Goal: Communication & Community: Share content

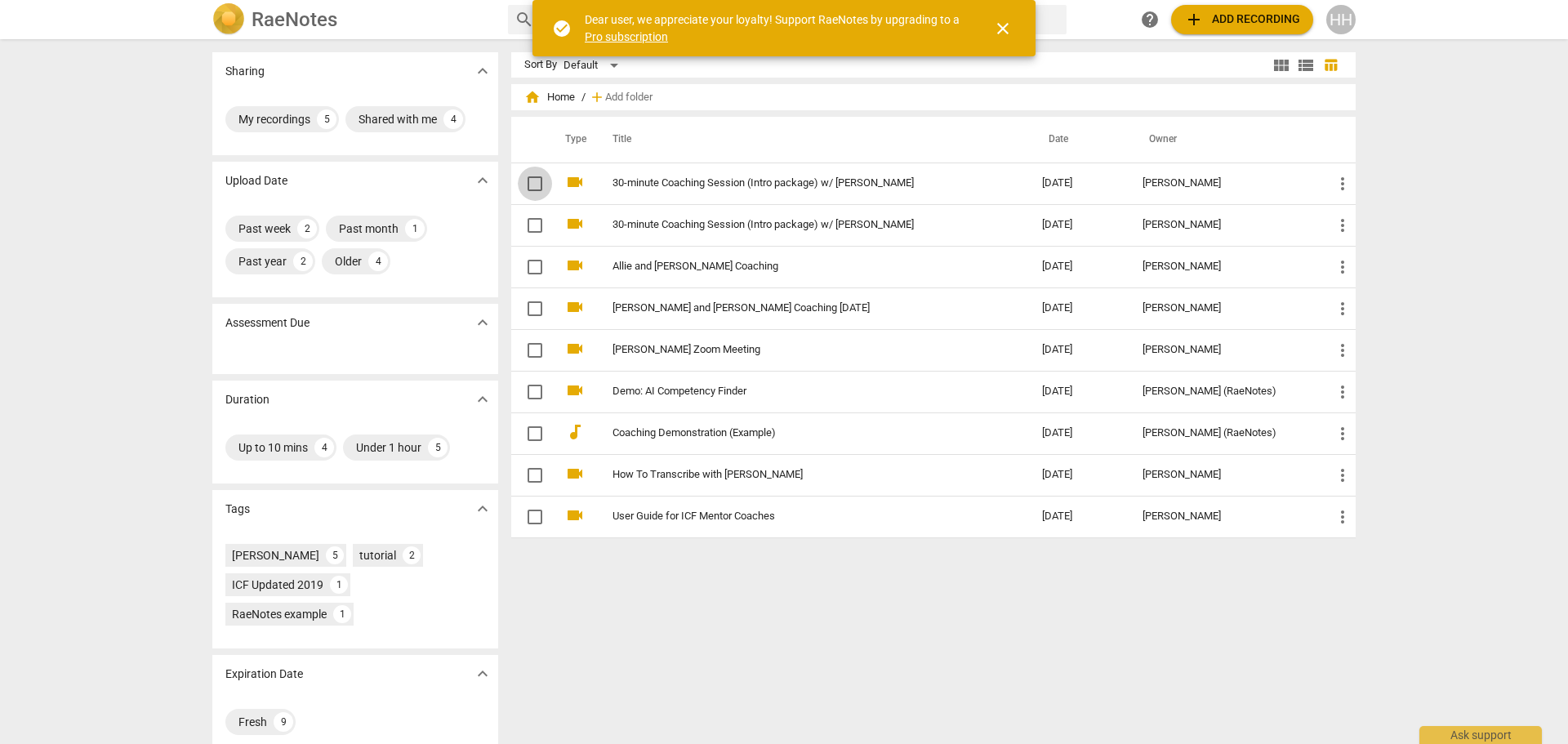
click at [530, 187] on input "checkbox" at bounding box center [534, 183] width 34 height 20
checkbox input "false"
click at [532, 226] on input "checkbox" at bounding box center [534, 225] width 34 height 20
checkbox input "false"
click at [1002, 30] on span "close" at bounding box center [1002, 28] width 20 height 20
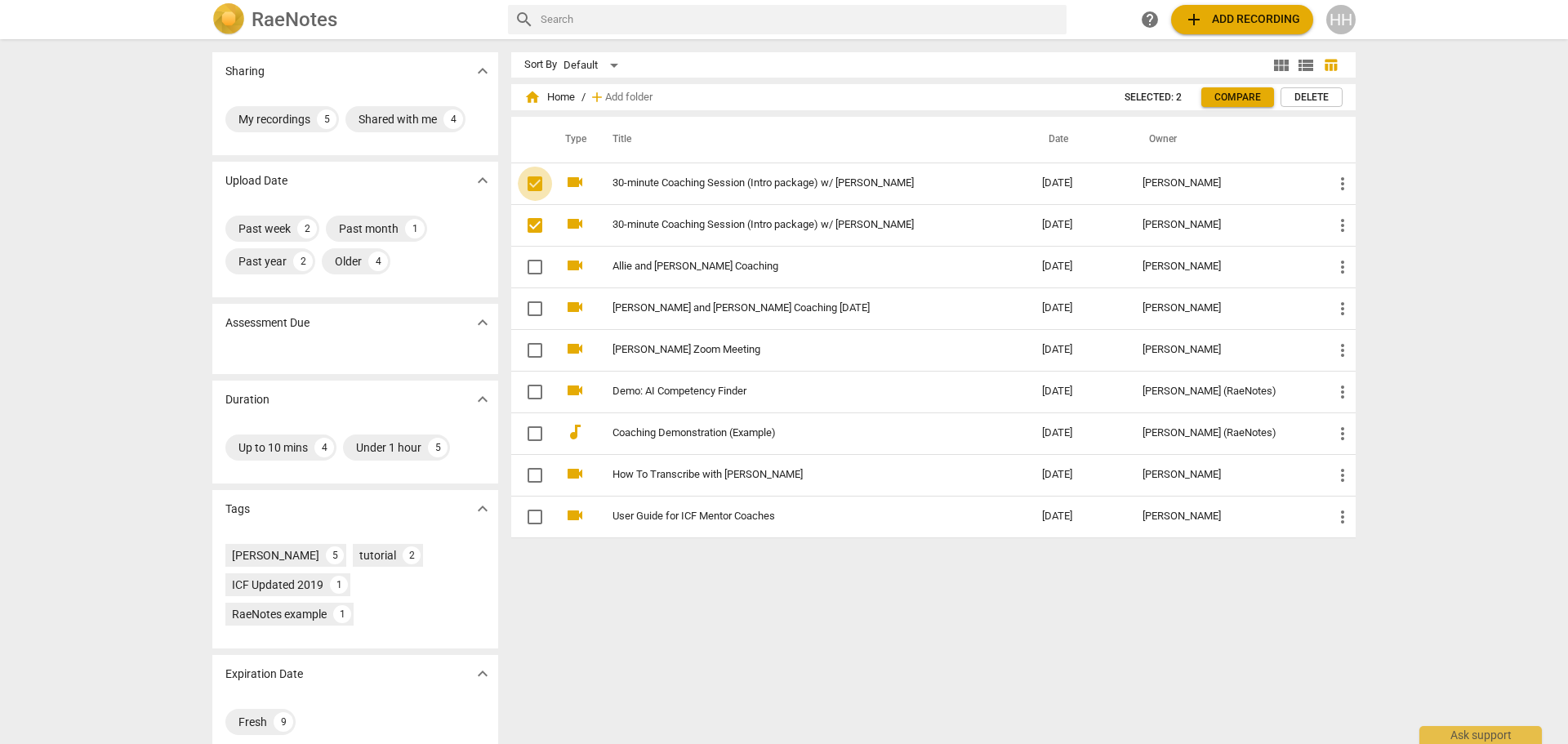
click at [534, 181] on input "checkbox" at bounding box center [534, 183] width 34 height 20
click at [530, 224] on input "checkbox" at bounding box center [534, 225] width 34 height 20
click at [1341, 177] on span "more_vert" at bounding box center [1342, 183] width 20 height 20
click at [1284, 182] on div at bounding box center [784, 372] width 1568 height 744
click at [1334, 17] on div "HH" at bounding box center [1340, 19] width 29 height 29
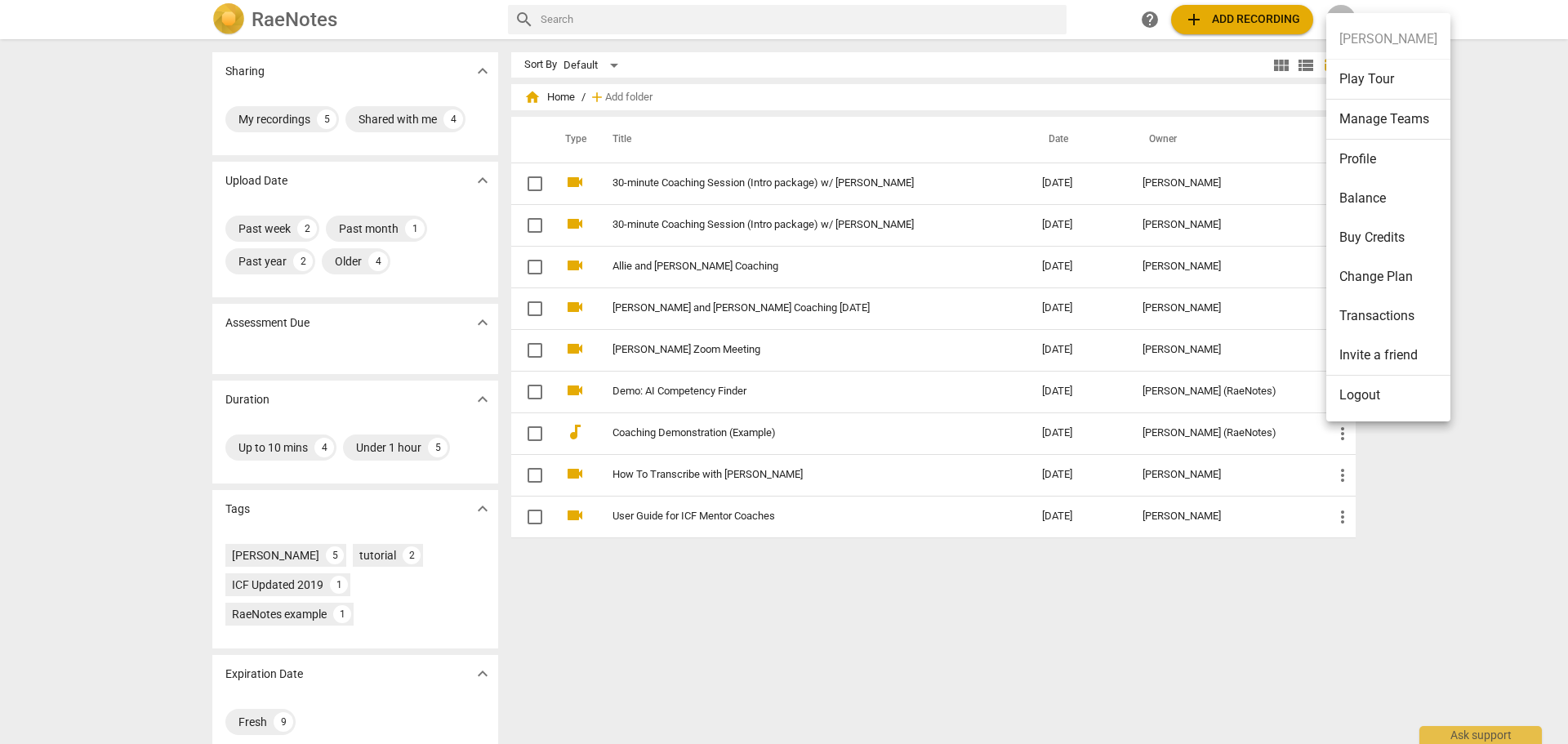
click at [1217, 547] on div at bounding box center [784, 372] width 1568 height 744
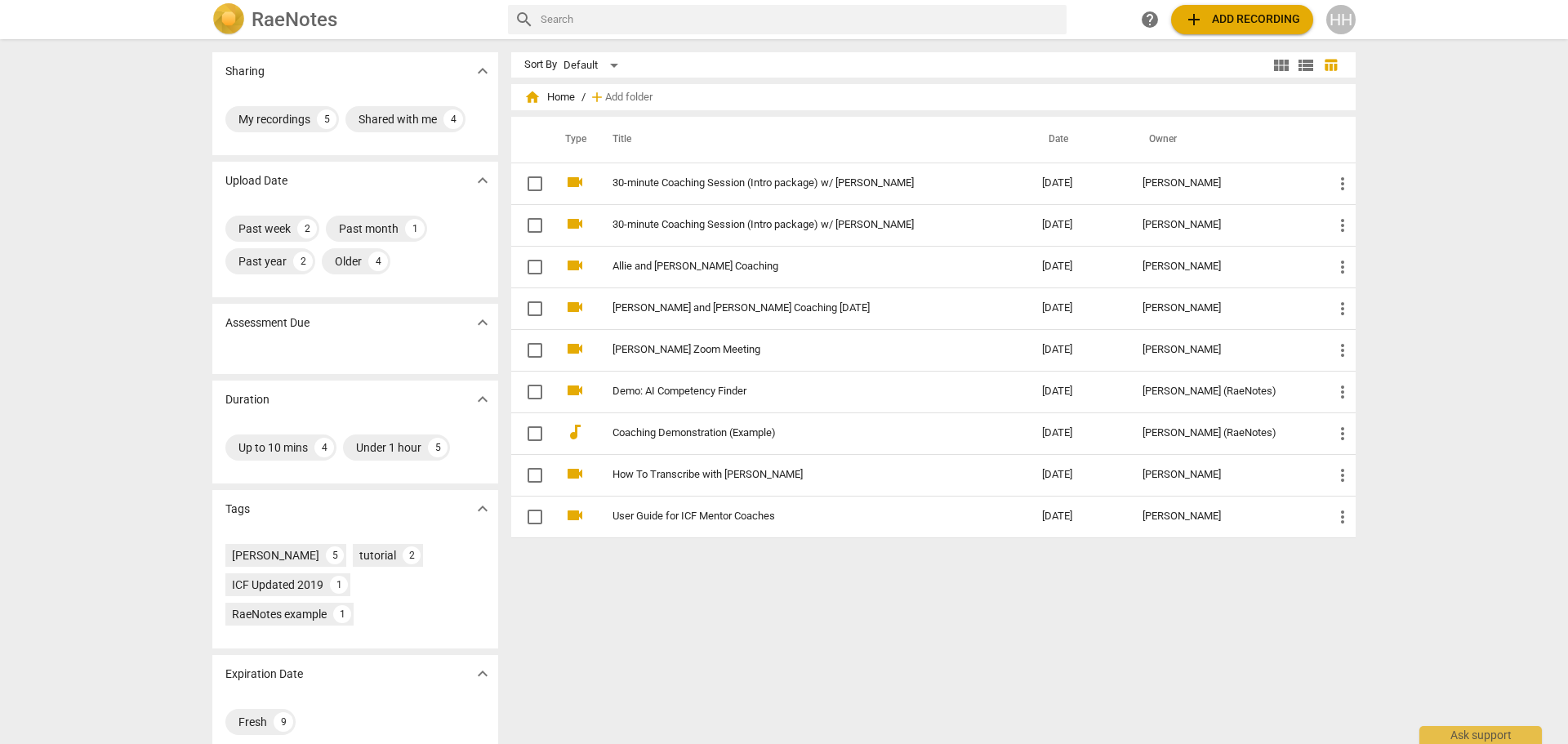
click at [293, 116] on div "My recordings" at bounding box center [274, 118] width 72 height 16
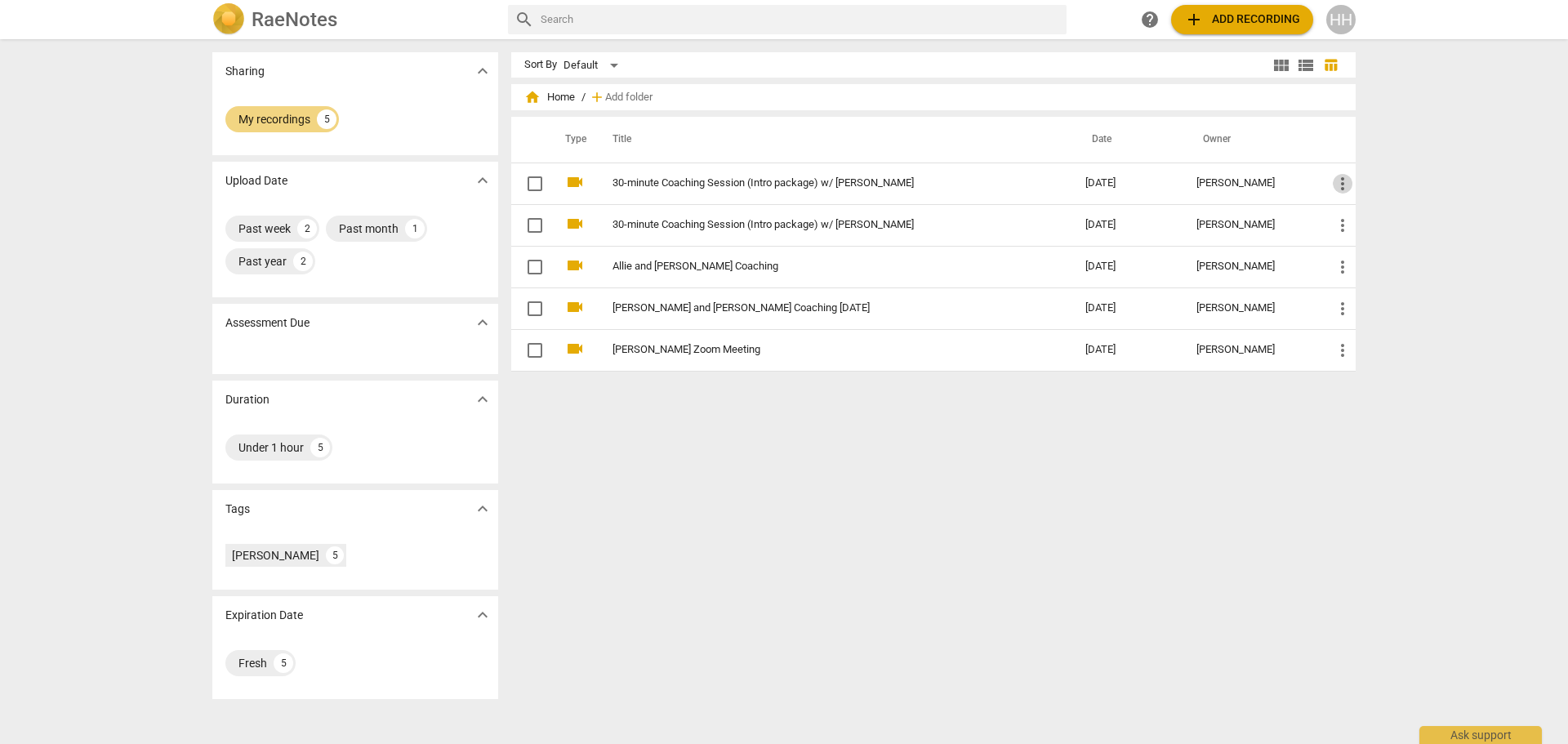
click at [1343, 182] on span "more_vert" at bounding box center [1342, 183] width 20 height 20
click at [746, 487] on div at bounding box center [784, 372] width 1568 height 744
click at [527, 182] on input "checkbox" at bounding box center [534, 183] width 34 height 20
checkbox input "false"
click at [531, 224] on input "checkbox" at bounding box center [534, 225] width 34 height 20
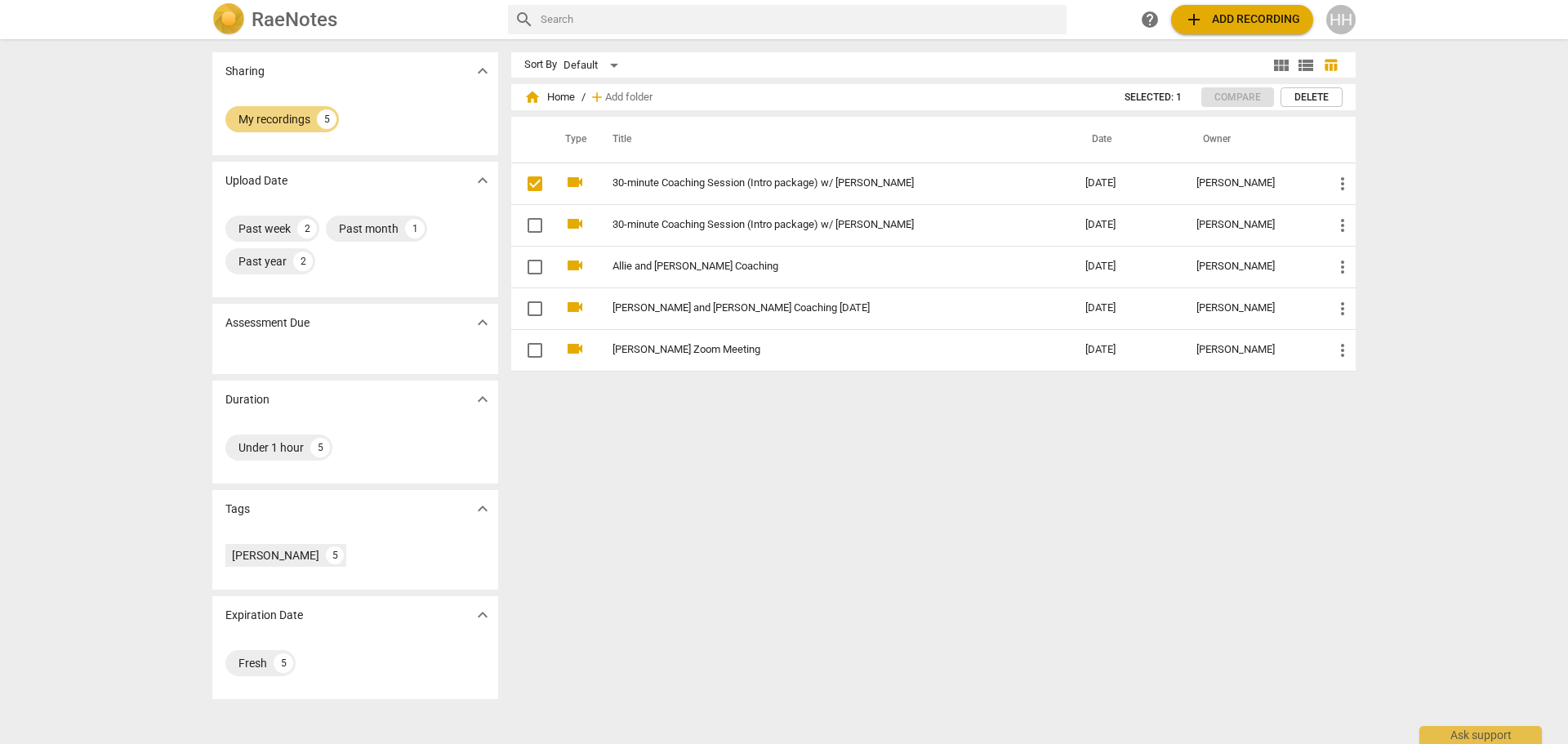
checkbox input "false"
click at [531, 177] on input "checkbox" at bounding box center [534, 183] width 34 height 20
click at [535, 226] on input "checkbox" at bounding box center [534, 225] width 34 height 20
click at [659, 178] on link "30-minute Coaching Session (Intro package) w/ [PERSON_NAME]" at bounding box center [820, 182] width 414 height 12
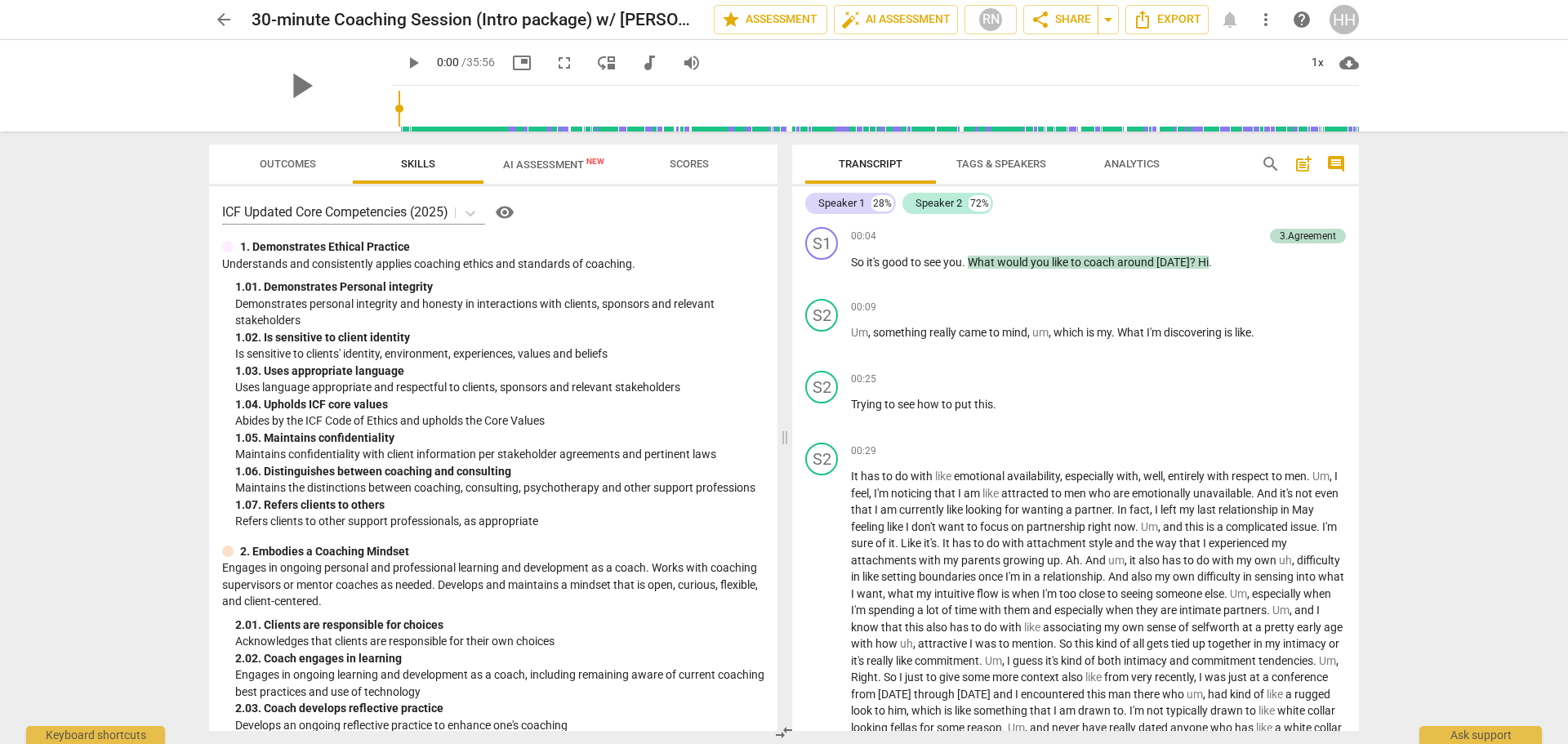
click at [1106, 20] on span "arrow_drop_down" at bounding box center [1107, 19] width 20 height 20
click at [1054, 21] on span "share Share" at bounding box center [1061, 19] width 61 height 20
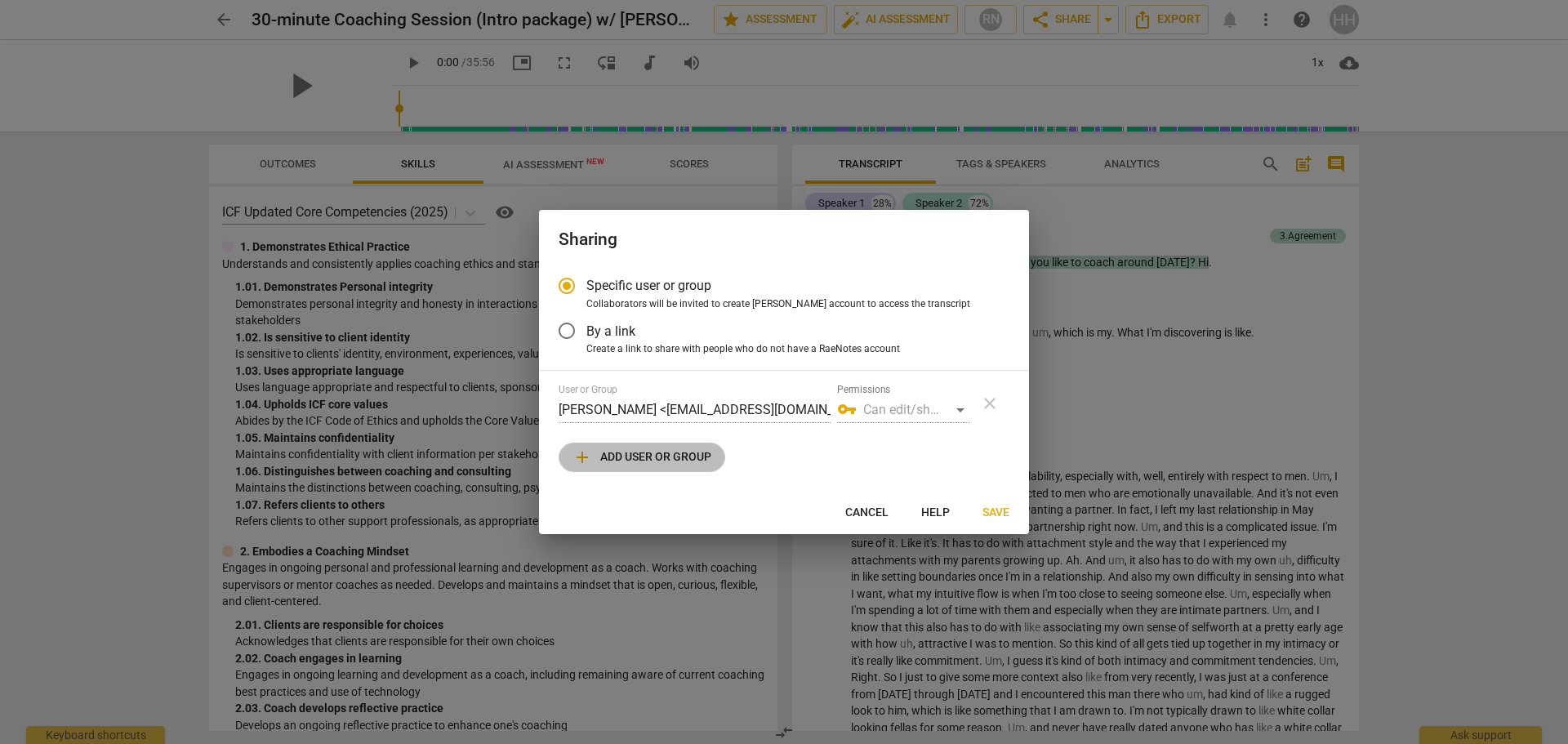
click at [630, 458] on span "add Add user or group" at bounding box center [641, 457] width 139 height 20
radio input "false"
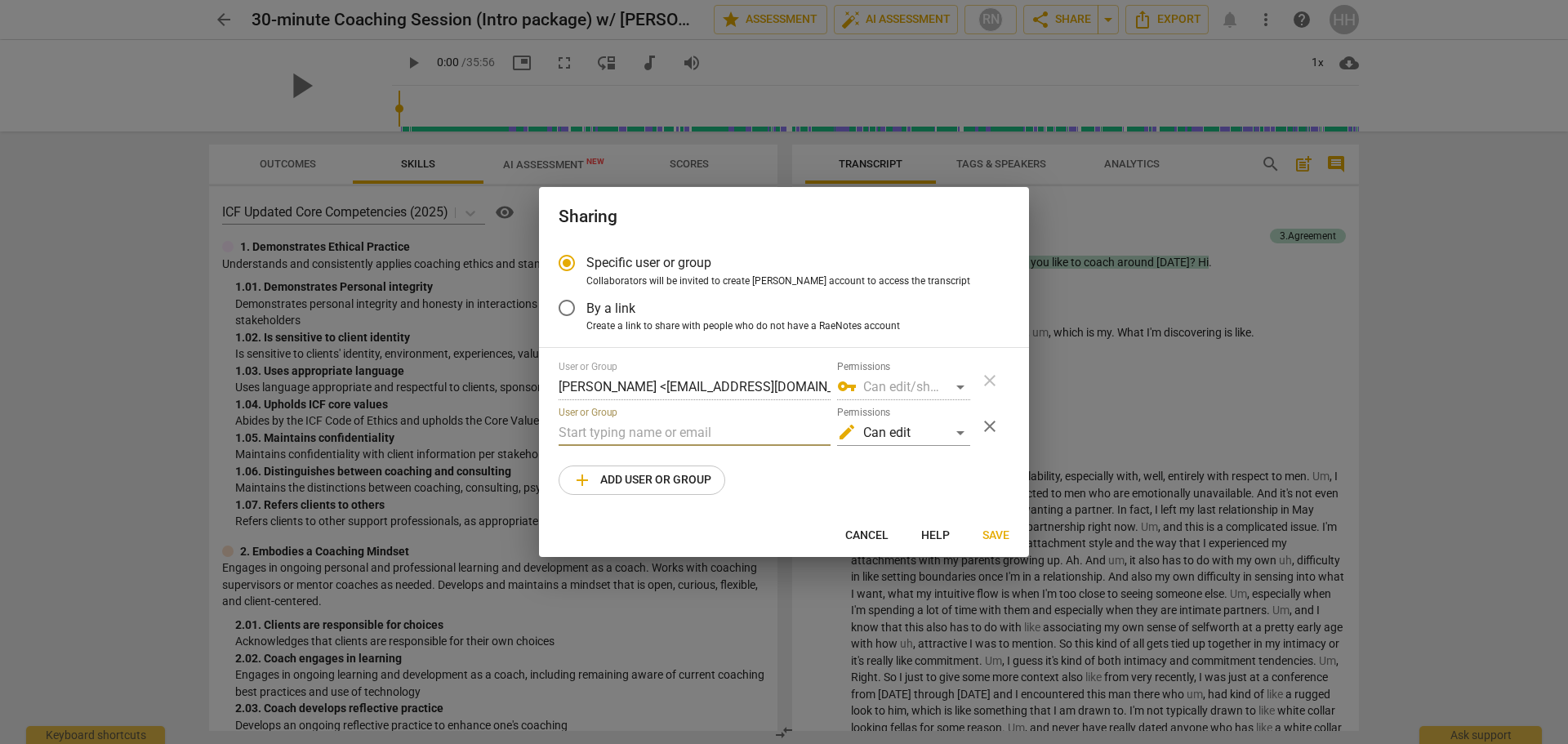
click at [601, 433] on input "text" at bounding box center [695, 433] width 272 height 26
drag, startPoint x: 615, startPoint y: 432, endPoint x: 519, endPoint y: 439, distance: 96.3
click at [519, 439] on div "Sharing Specific user or group Collaborators will be invited to create RaeNotes…" at bounding box center [784, 372] width 1568 height 744
paste input "[EMAIL_ADDRESS][DOMAIN_NAME]"
type input "[EMAIL_ADDRESS][DOMAIN_NAME]"
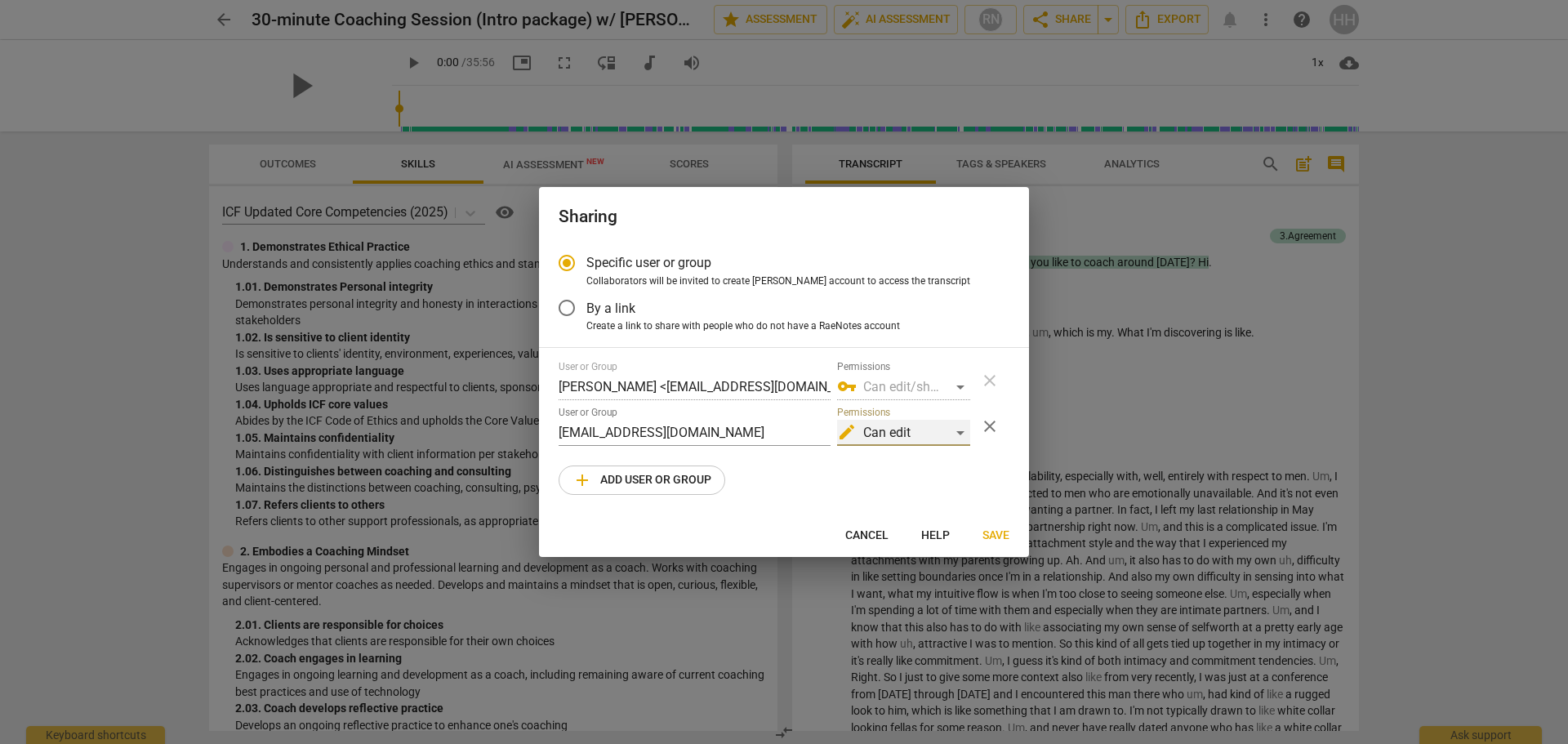
click at [957, 429] on div "edit Can edit" at bounding box center [903, 433] width 133 height 26
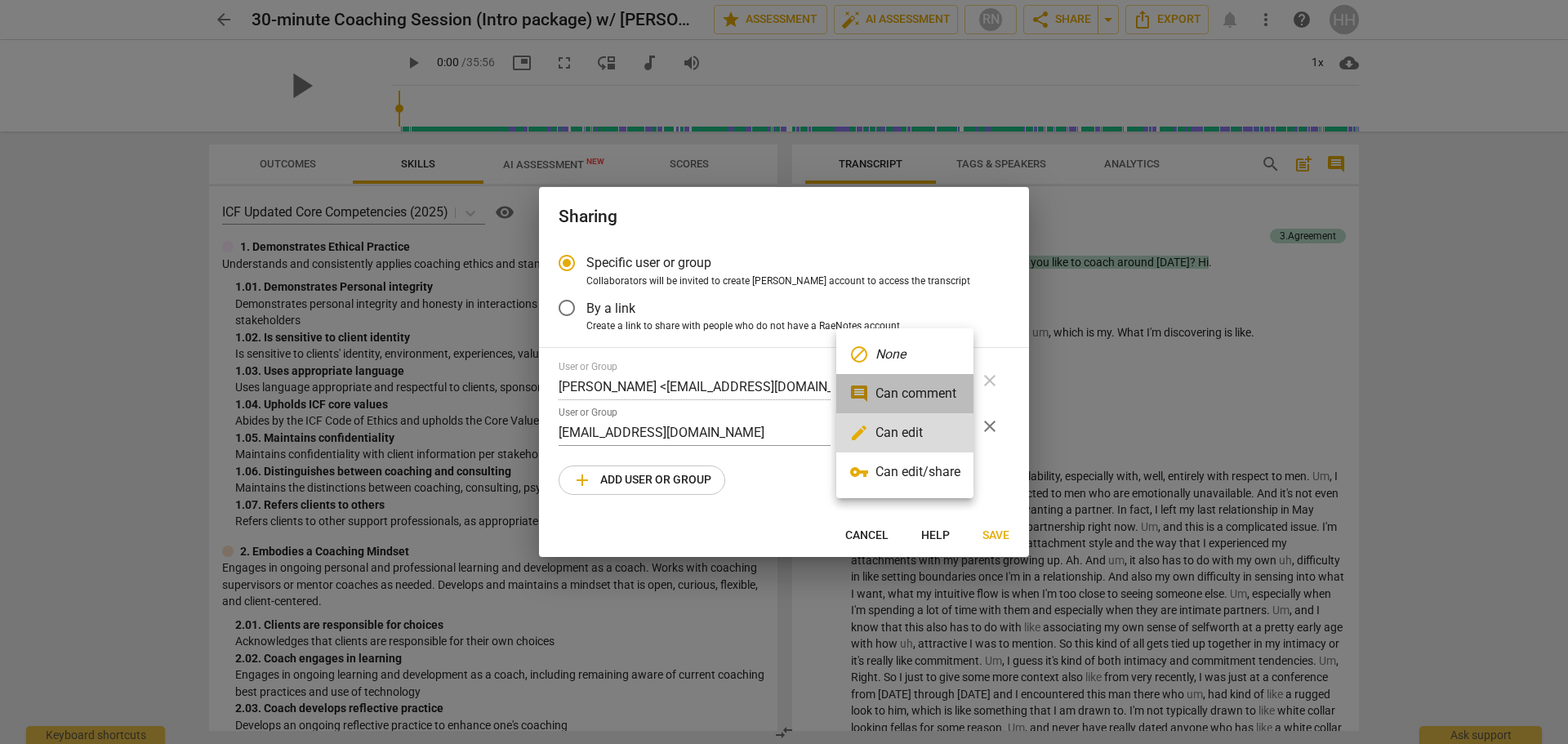
click at [948, 389] on li "comment Can comment" at bounding box center [904, 392] width 137 height 39
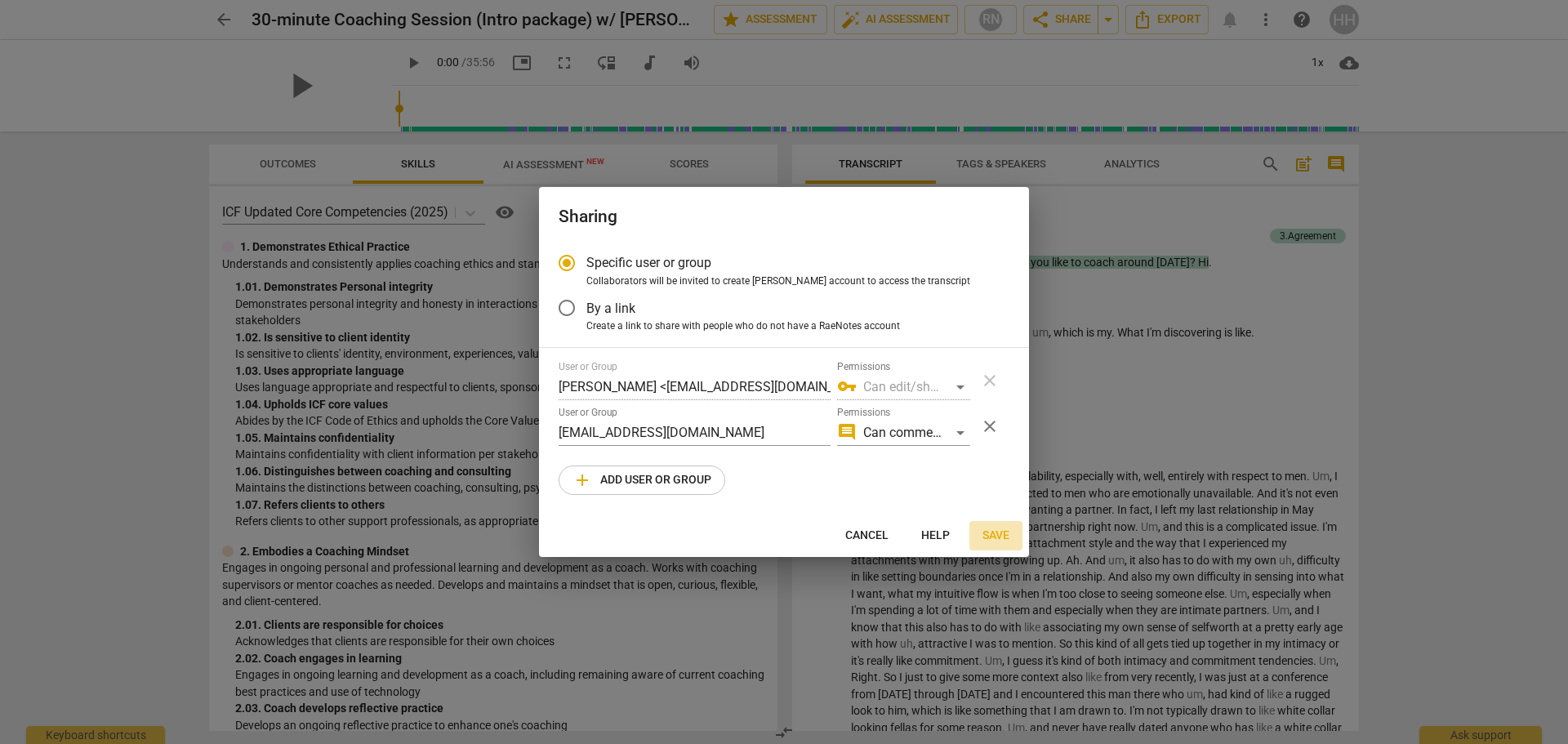
click at [1001, 531] on span "Save" at bounding box center [996, 535] width 26 height 16
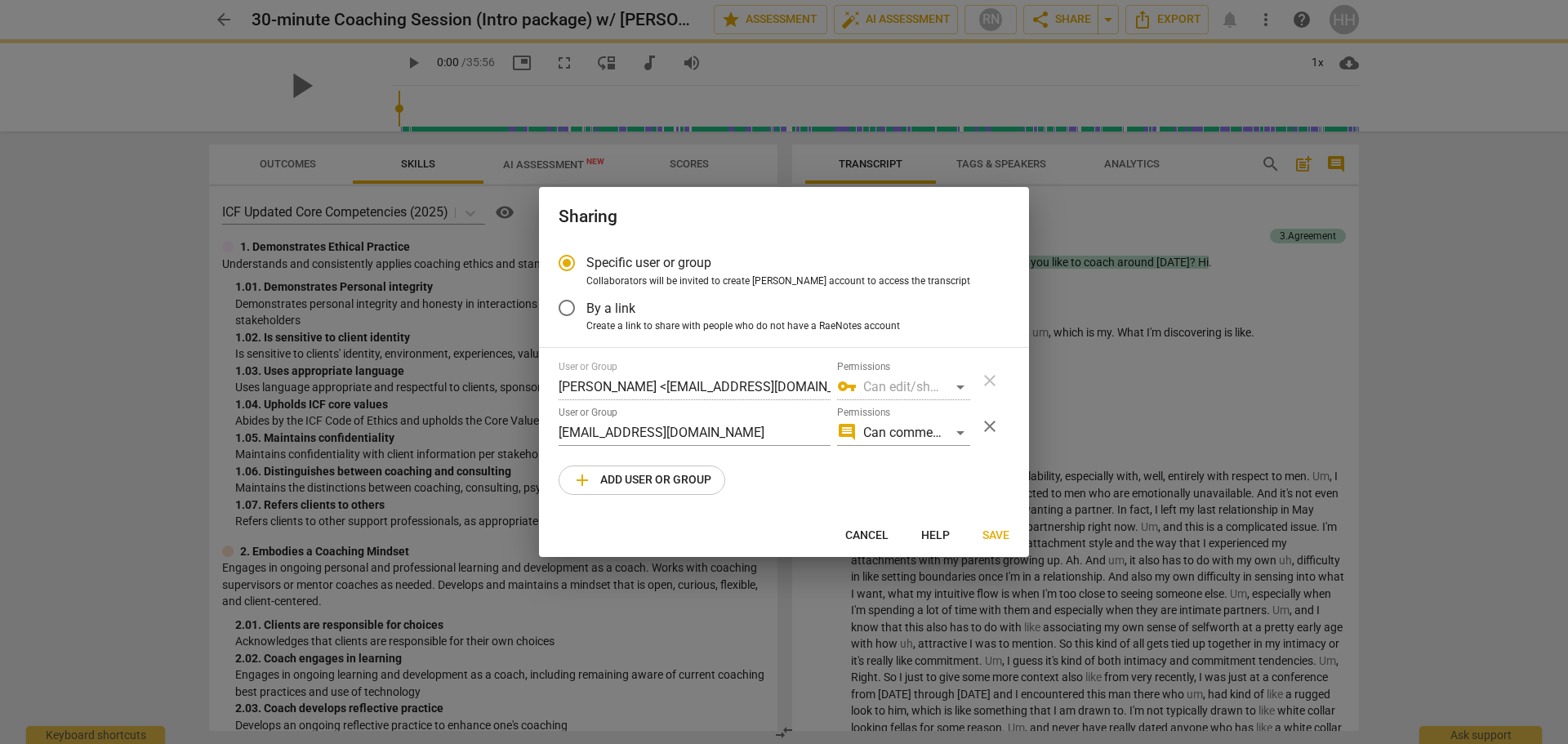
radio input "false"
type input "[PERSON_NAME] <[EMAIL_ADDRESS][DOMAIN_NAME]>"
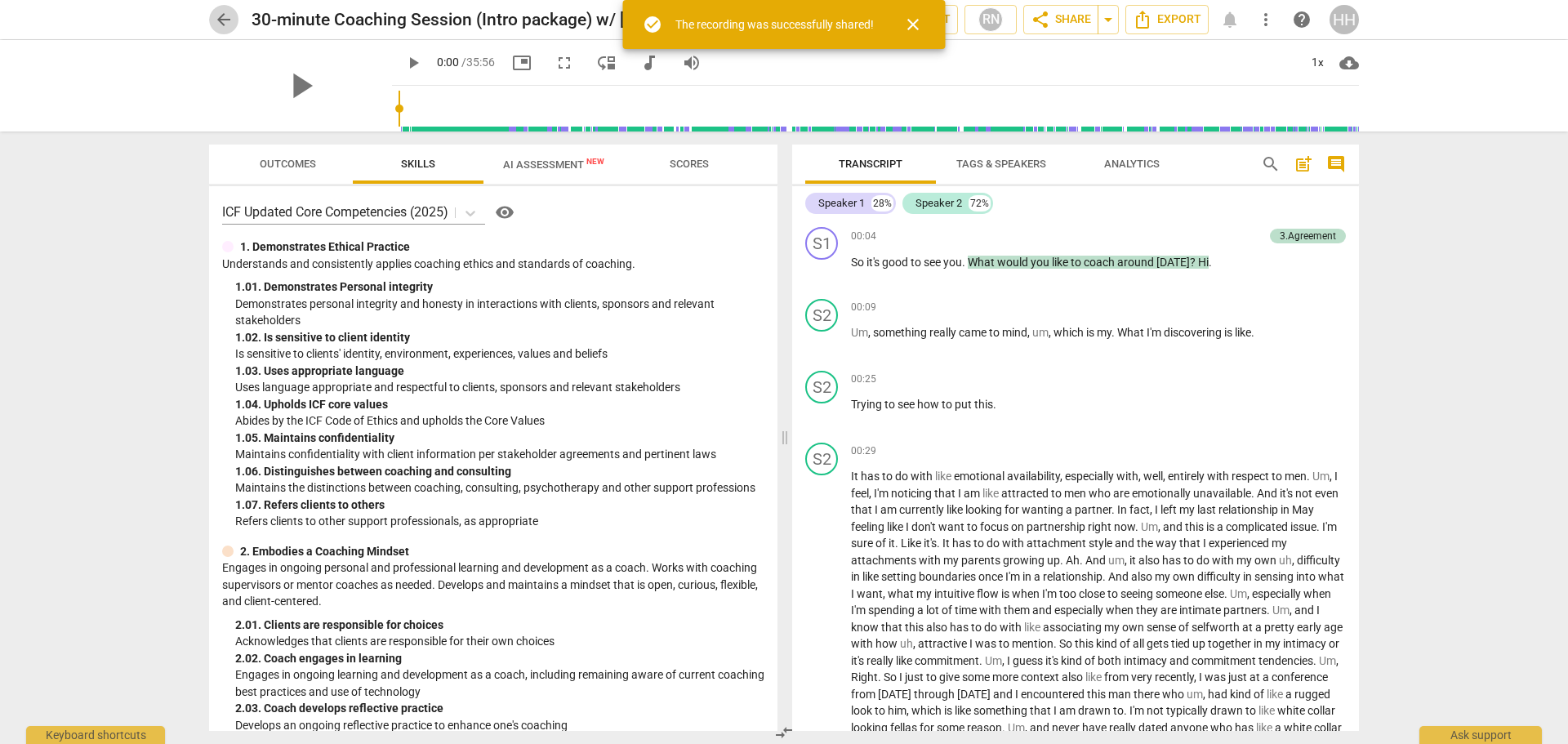
click at [220, 19] on span "arrow_back" at bounding box center [223, 19] width 20 height 20
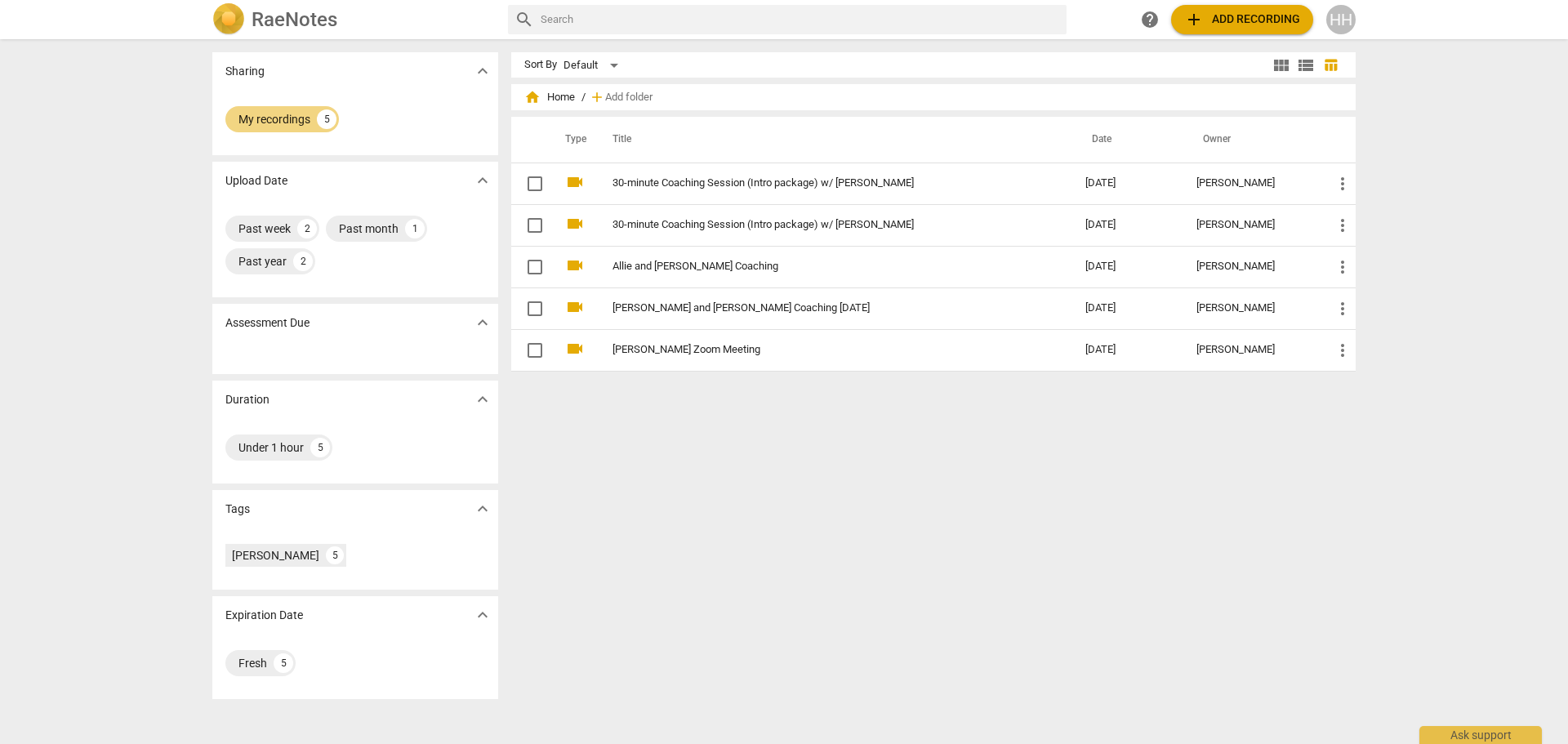
click at [820, 222] on link "30-minute Coaching Session (Intro package) w/ [PERSON_NAME]" at bounding box center [820, 224] width 414 height 12
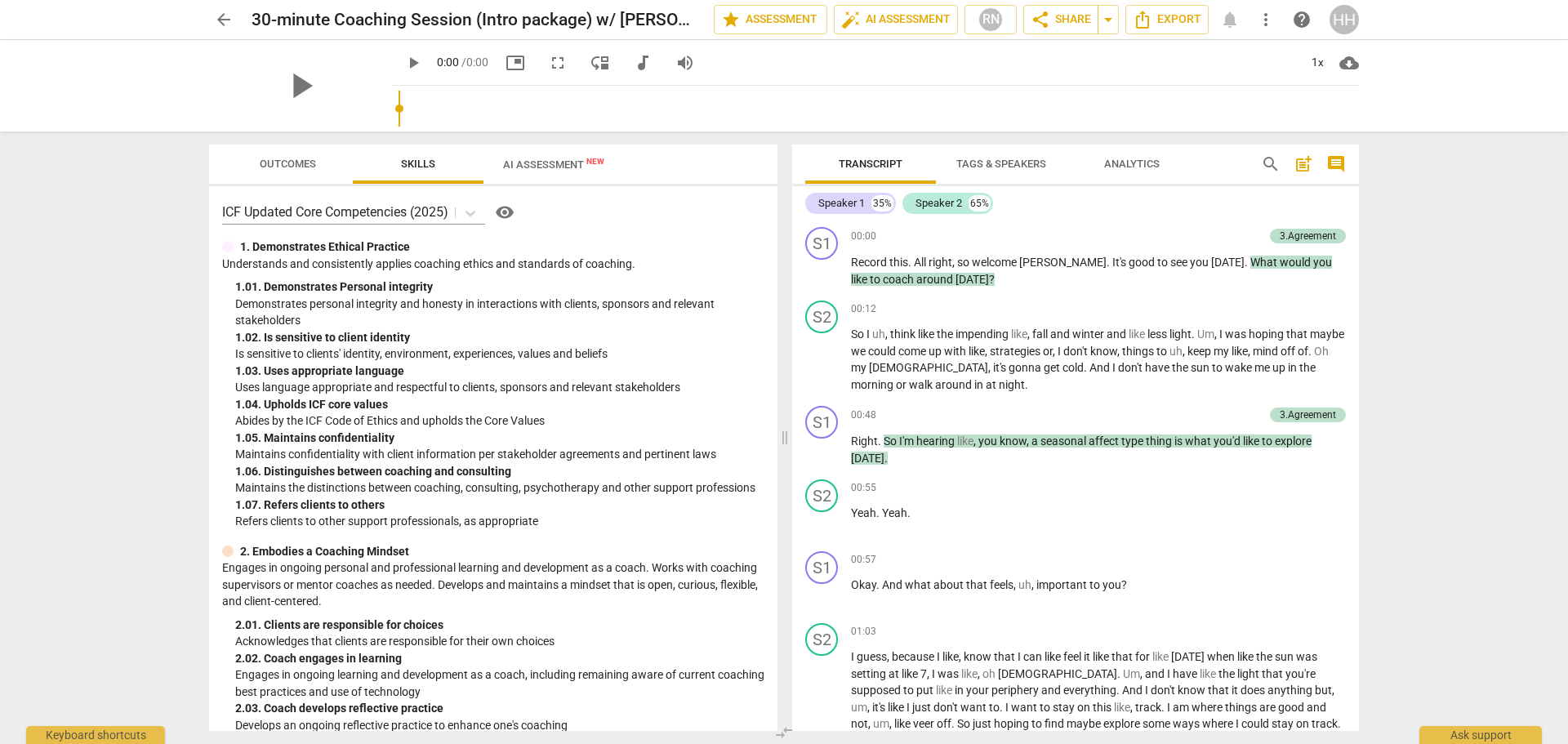
click at [1109, 21] on span "arrow_drop_down" at bounding box center [1107, 19] width 20 height 20
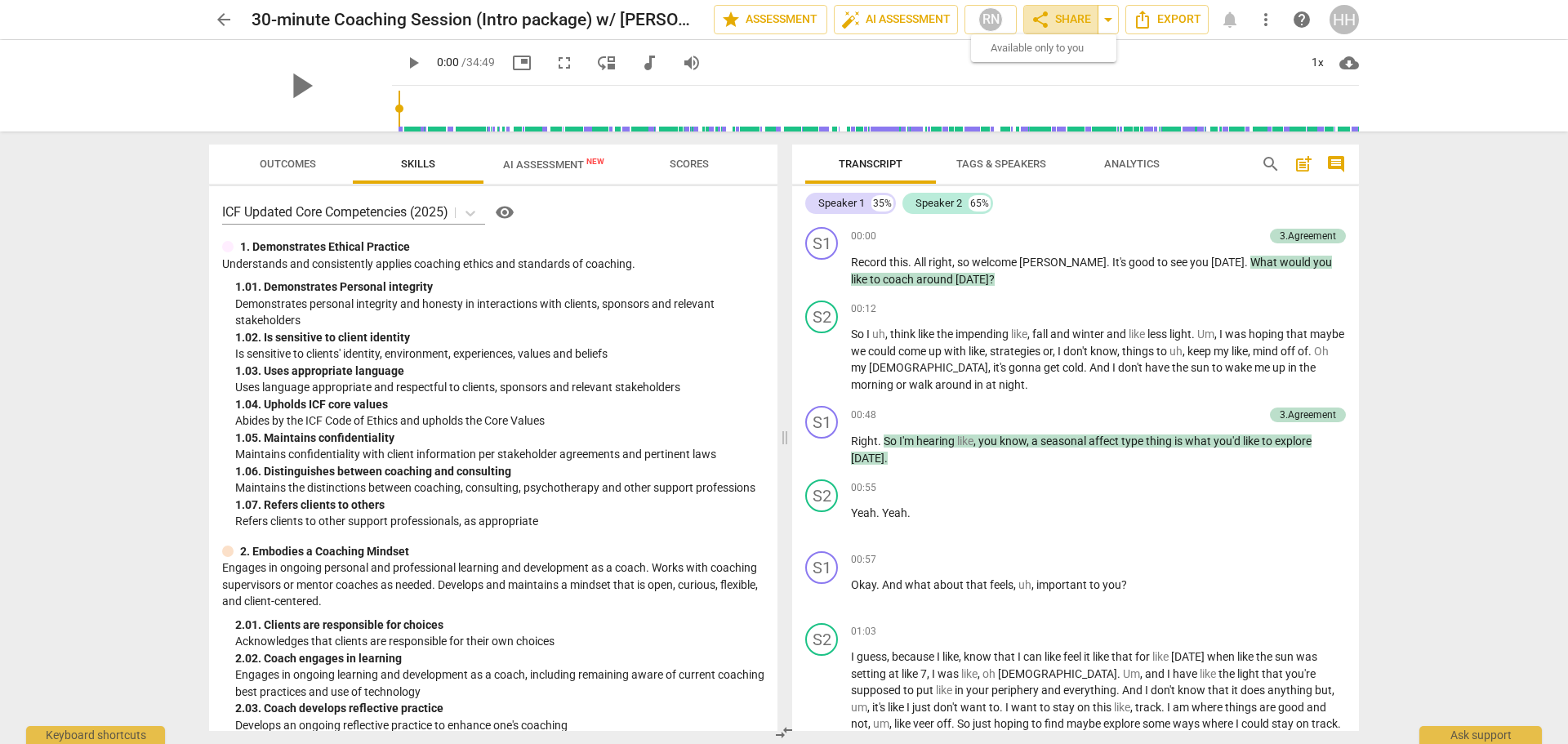
click at [1081, 19] on span "share Share" at bounding box center [1061, 19] width 61 height 20
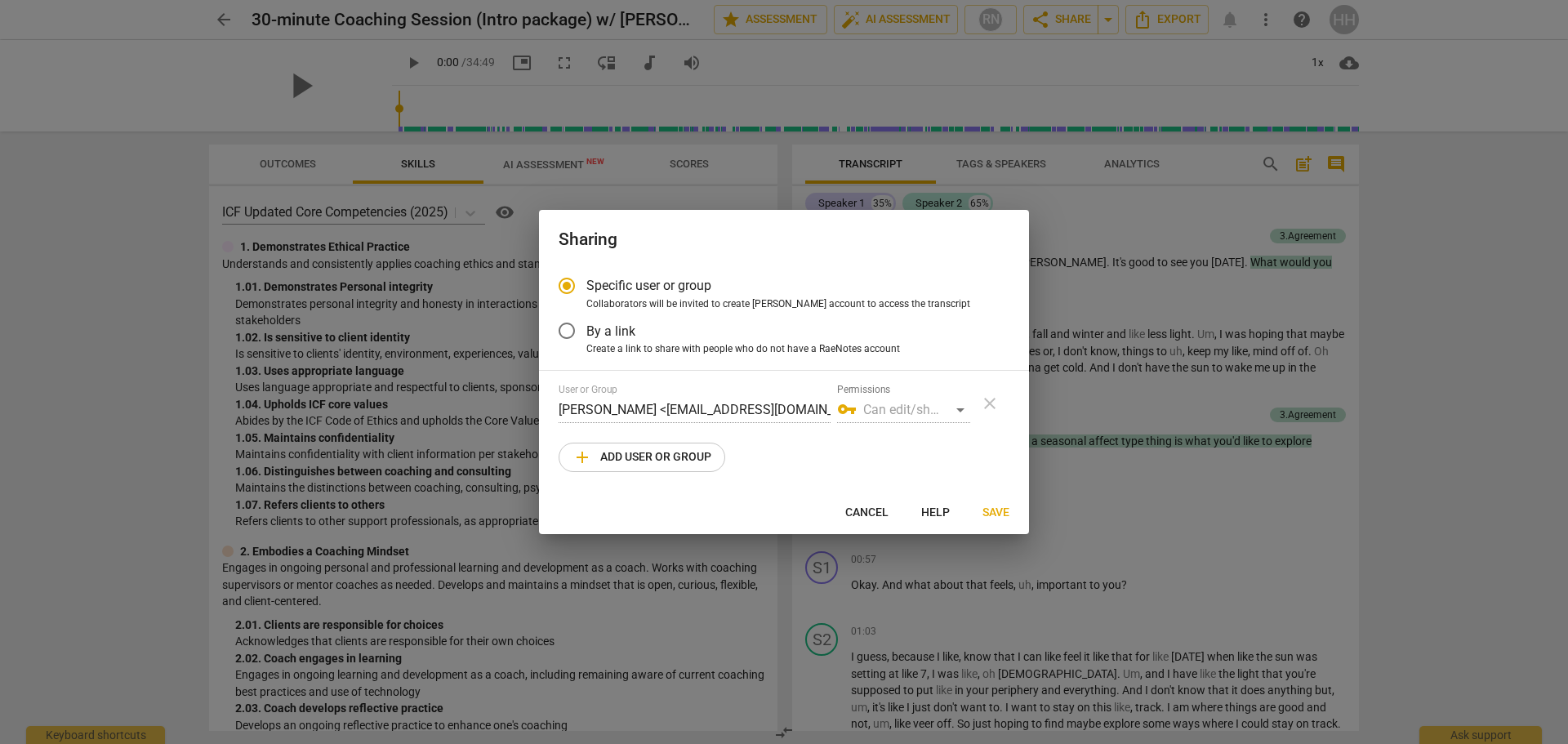
click at [628, 458] on span "add Add user or group" at bounding box center [641, 457] width 139 height 20
radio input "false"
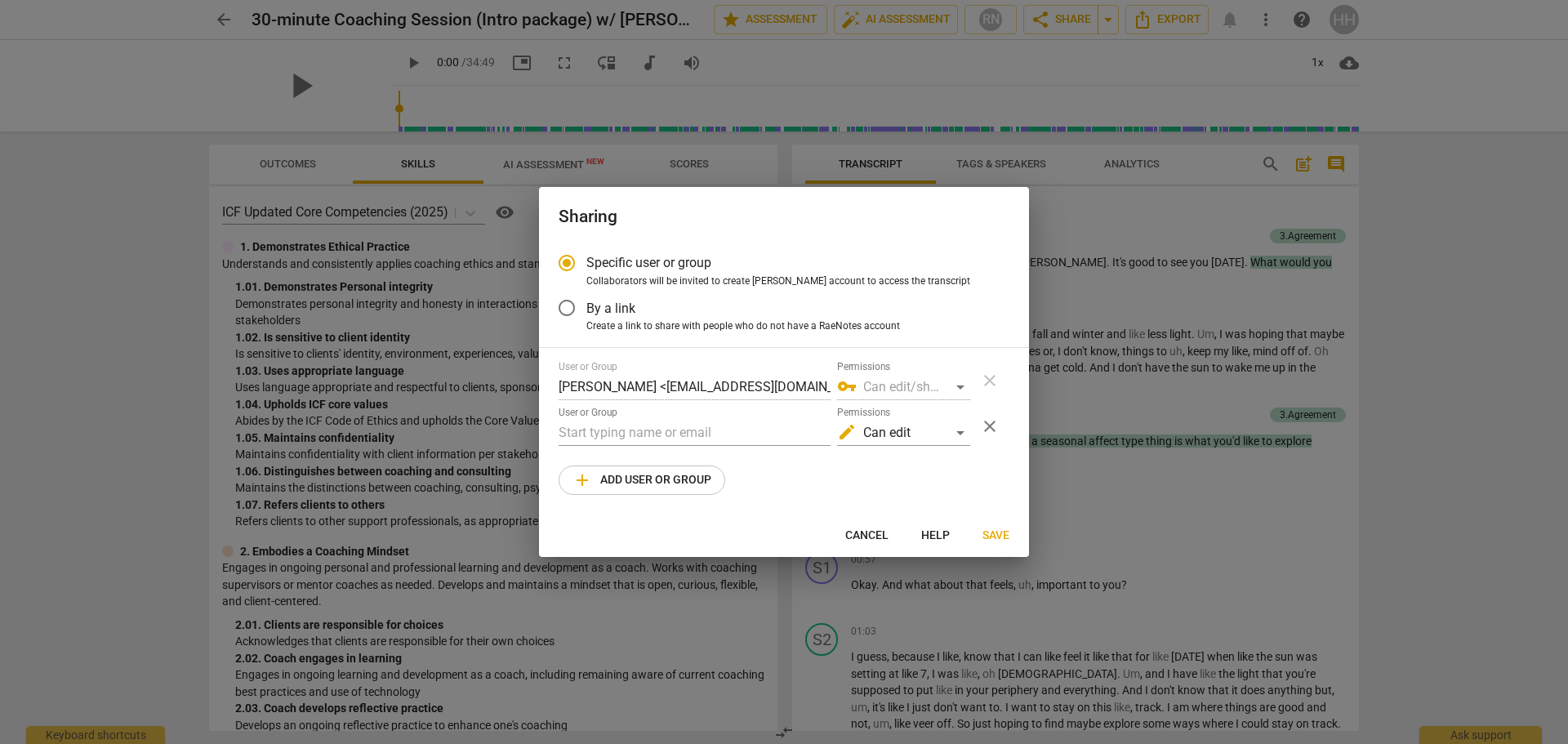
click at [599, 431] on input "text" at bounding box center [695, 433] width 272 height 26
paste input "[EMAIL_ADDRESS][DOMAIN_NAME]"
type input "[EMAIL_ADDRESS][DOMAIN_NAME]"
click at [954, 429] on div "edit Can edit" at bounding box center [903, 433] width 133 height 26
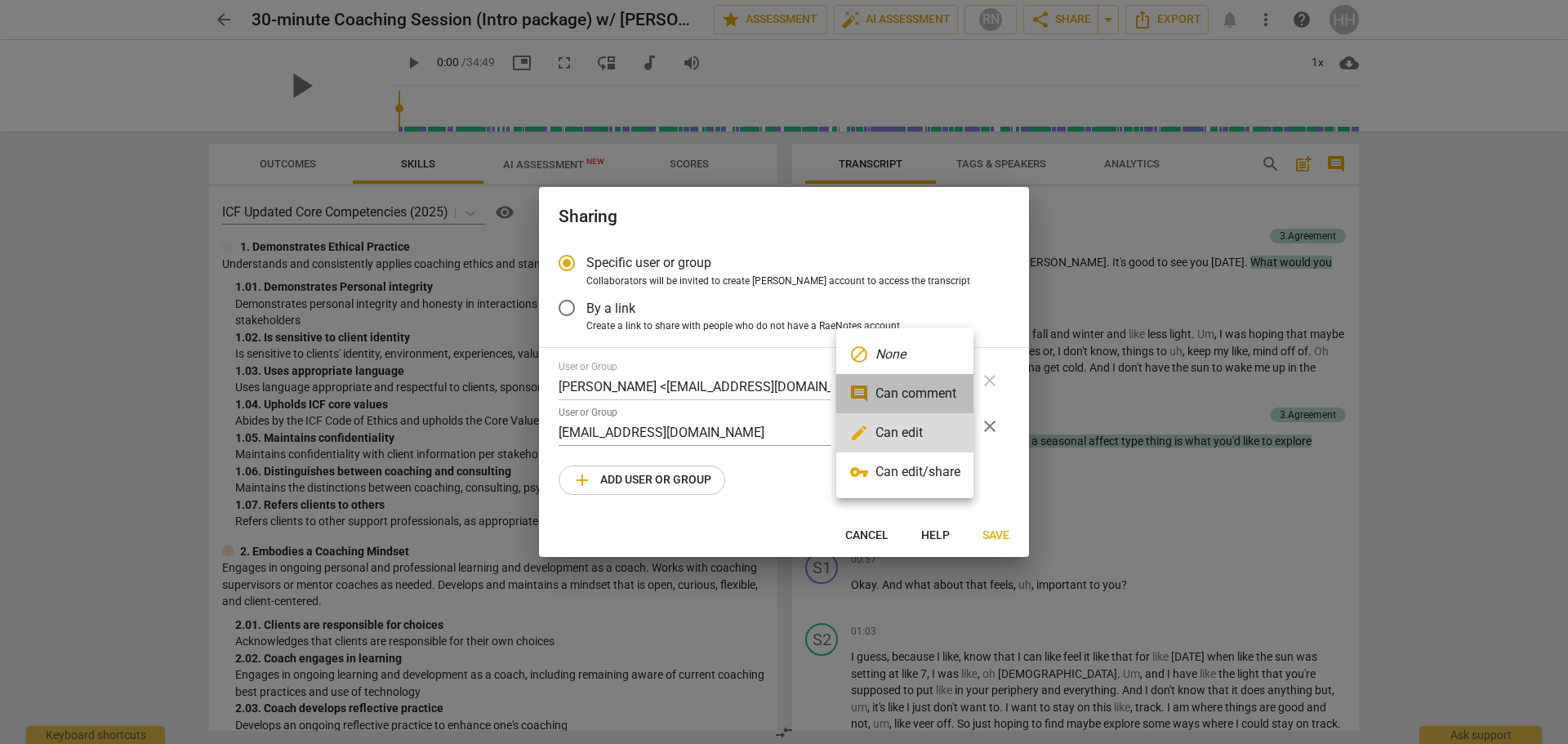
click at [914, 391] on li "comment Can comment" at bounding box center [904, 392] width 137 height 39
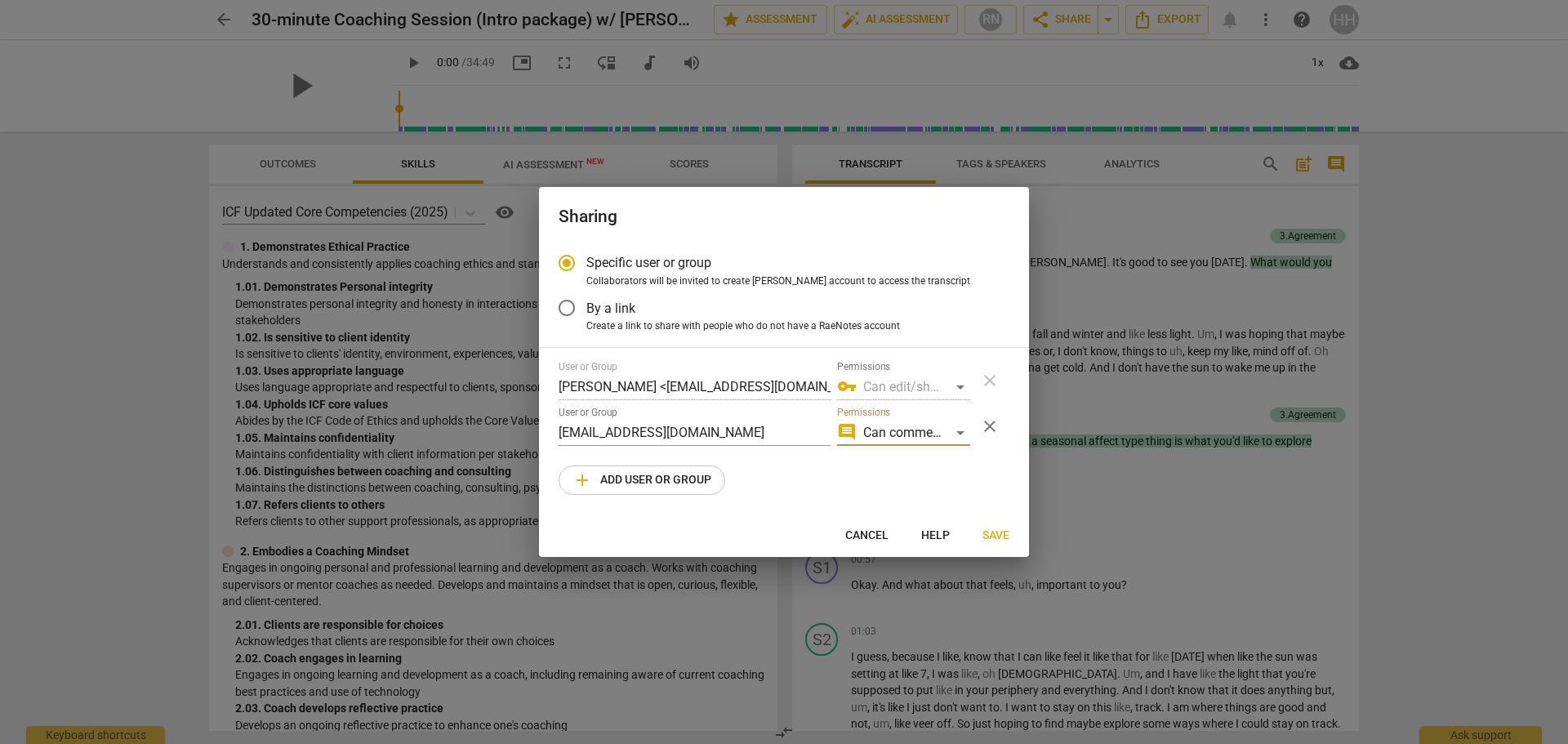
click at [1000, 534] on span "Save" at bounding box center [996, 535] width 26 height 16
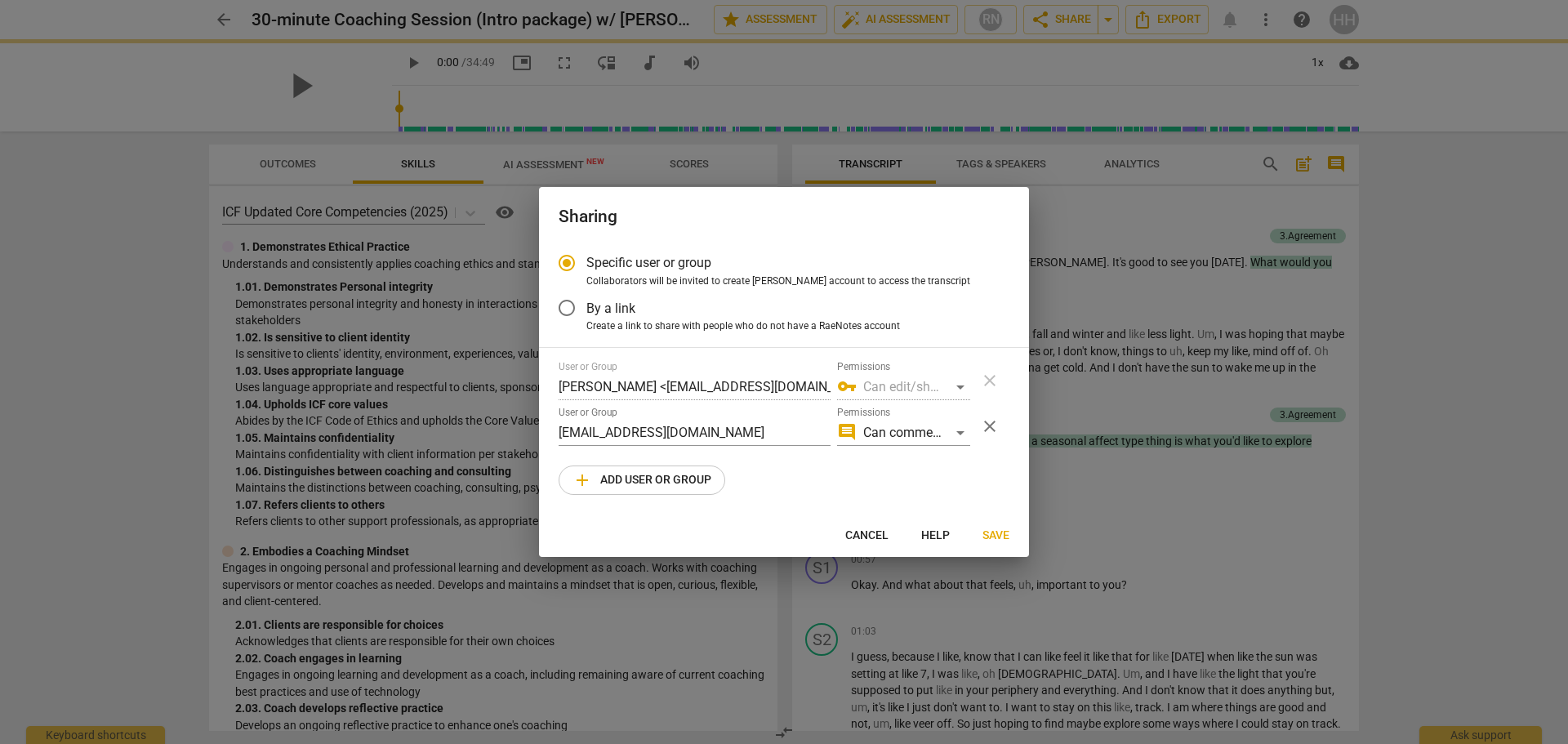
radio input "false"
type input "[PERSON_NAME] <[EMAIL_ADDRESS][DOMAIN_NAME]>"
